Goal: Transaction & Acquisition: Purchase product/service

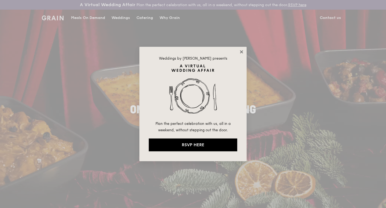
click at [240, 52] on icon at bounding box center [241, 52] width 5 height 5
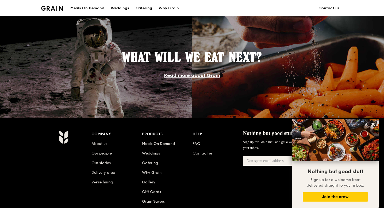
scroll to position [447, 0]
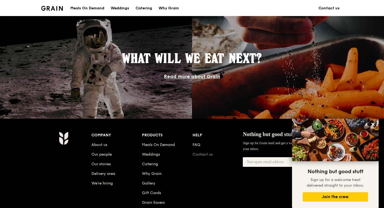
click at [201, 156] on link "Contact us" at bounding box center [203, 154] width 20 height 5
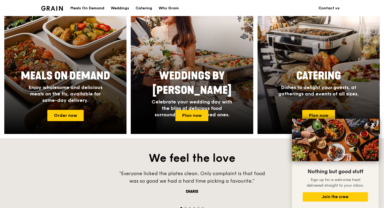
scroll to position [233, 0]
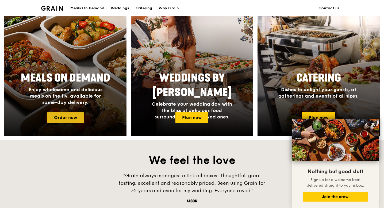
click at [67, 117] on link "Order now" at bounding box center [65, 117] width 36 height 11
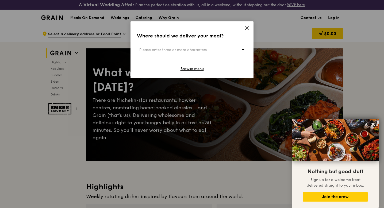
click at [247, 28] on icon at bounding box center [246, 28] width 3 height 3
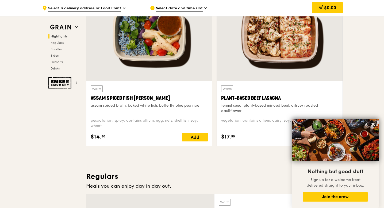
scroll to position [217, 0]
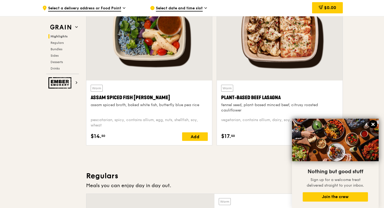
click at [373, 124] on icon at bounding box center [373, 124] width 3 height 3
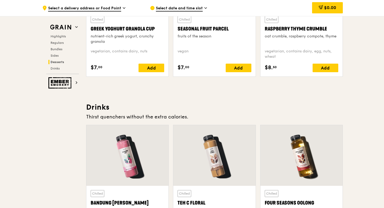
scroll to position [1786, 0]
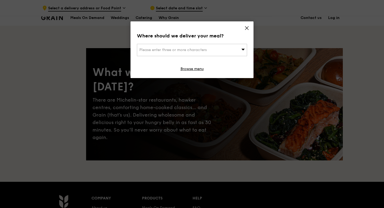
scroll to position [132, 0]
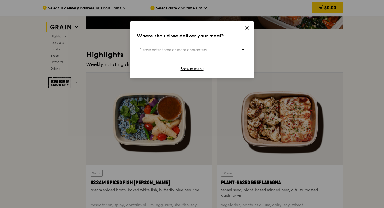
click at [249, 29] on icon at bounding box center [247, 28] width 5 height 5
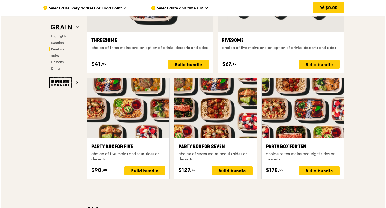
scroll to position [1025, 0]
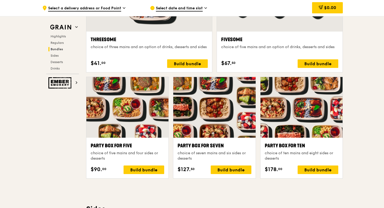
click at [135, 114] on div at bounding box center [127, 107] width 82 height 61
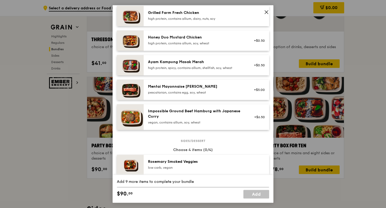
scroll to position [156, 0]
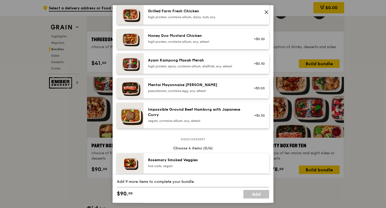
click at [266, 10] on icon at bounding box center [266, 12] width 5 height 5
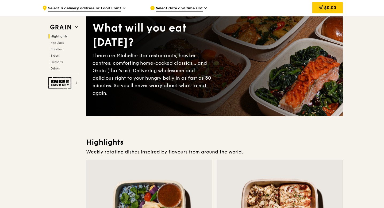
scroll to position [0, 0]
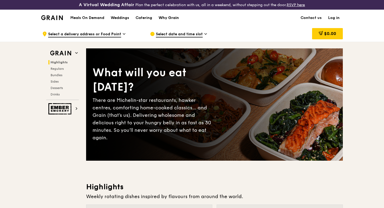
click at [171, 18] on div "Why Grain" at bounding box center [169, 18] width 20 height 16
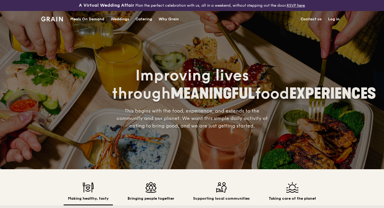
click at [90, 19] on div "Meals On Demand" at bounding box center [87, 19] width 34 height 16
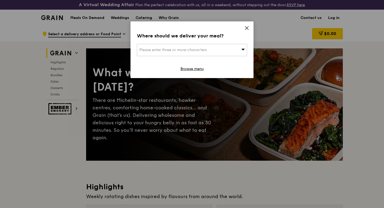
click at [246, 28] on icon at bounding box center [247, 28] width 5 height 5
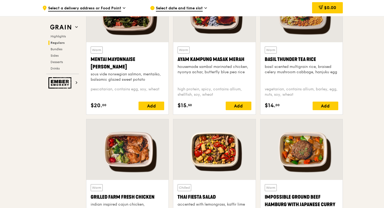
scroll to position [447, 0]
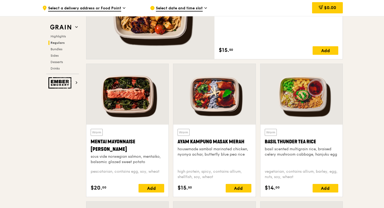
click at [305, 103] on div at bounding box center [302, 94] width 82 height 61
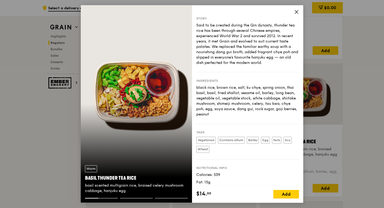
click at [297, 11] on icon at bounding box center [296, 11] width 5 height 5
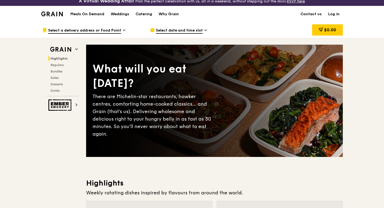
scroll to position [0, 0]
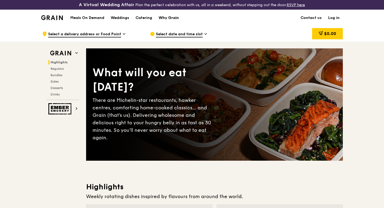
click at [172, 15] on div "Why Grain" at bounding box center [169, 18] width 20 height 16
